Goal: Find specific page/section: Find specific page/section

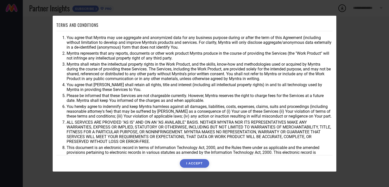
scroll to position [14, 0]
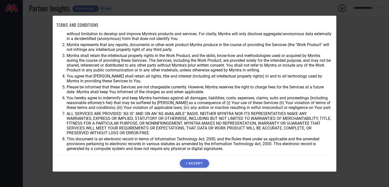
click at [198, 161] on button "I ACCEPT" at bounding box center [194, 163] width 29 height 9
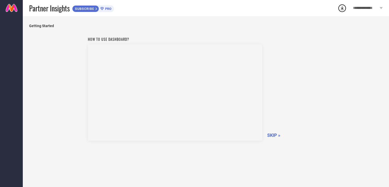
click at [274, 133] on span "SKIP »" at bounding box center [273, 135] width 13 height 5
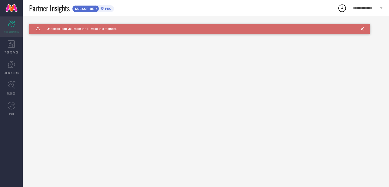
click at [16, 28] on div "Scorecard SCORECARDS" at bounding box center [11, 26] width 23 height 20
click at [15, 90] on link "TRENDS" at bounding box center [11, 88] width 23 height 20
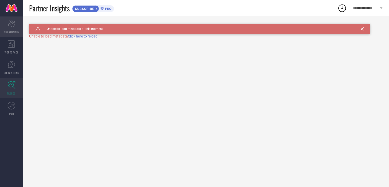
click at [13, 22] on icon "Scorecard" at bounding box center [12, 24] width 8 height 8
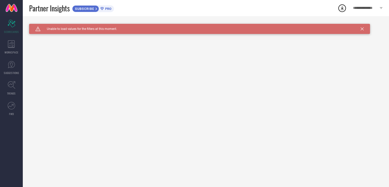
click at [362, 28] on icon at bounding box center [362, 28] width 3 height 3
click at [363, 28] on icon at bounding box center [362, 28] width 3 height 3
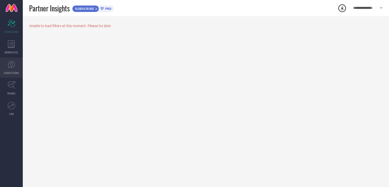
click at [12, 64] on icon at bounding box center [12, 65] width 8 height 8
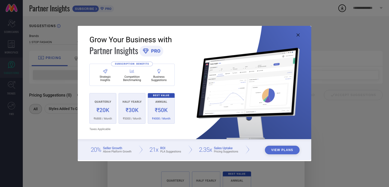
click at [297, 32] on img at bounding box center [195, 93] width 234 height 134
click at [296, 36] on img at bounding box center [195, 93] width 234 height 134
click at [298, 34] on icon at bounding box center [298, 34] width 3 height 3
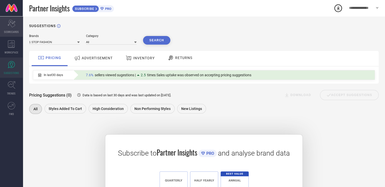
click at [7, 31] on span "SCORECARDS" at bounding box center [11, 32] width 15 height 4
